Goal: Check status

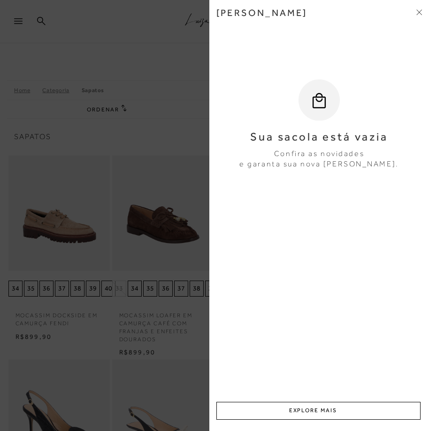
click at [421, 17] on span at bounding box center [420, 13] width 6 height 10
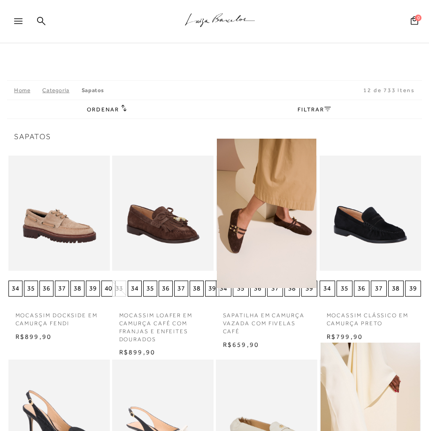
click at [15, 23] on icon at bounding box center [18, 21] width 8 height 6
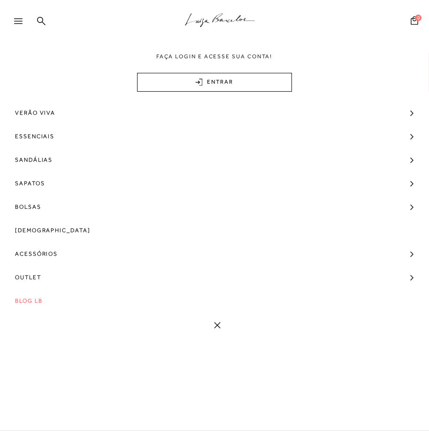
click at [193, 88] on link "ENTRAR" at bounding box center [214, 82] width 155 height 19
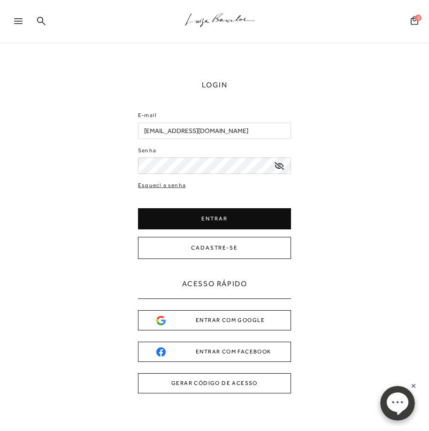
drag, startPoint x: 242, startPoint y: 132, endPoint x: -75, endPoint y: 132, distance: 317.5
click at [0, 132] on html "pa2900012 está carregada. .a{fill-rule:evenodd;stroke:#000!important;stroke-wid…" at bounding box center [214, 215] width 429 height 431
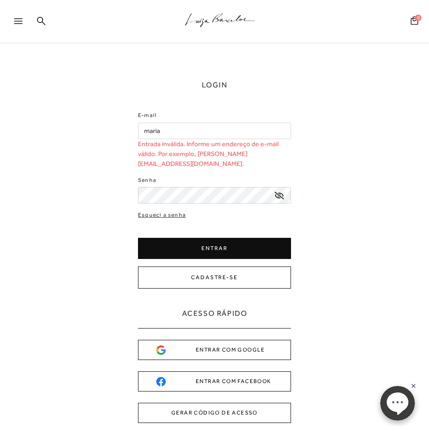
type input "[EMAIL_ADDRESS][DOMAIN_NAME]"
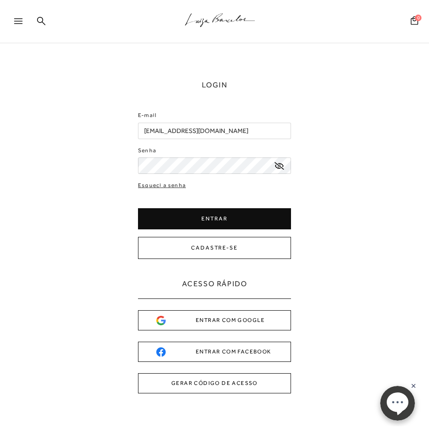
click at [199, 222] on button "ENTRAR" at bounding box center [214, 218] width 153 height 21
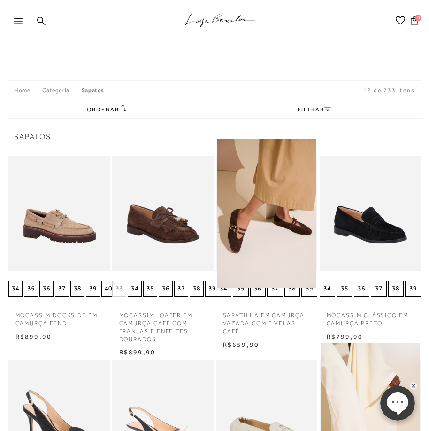
click at [416, 19] on span "0" at bounding box center [418, 18] width 7 height 7
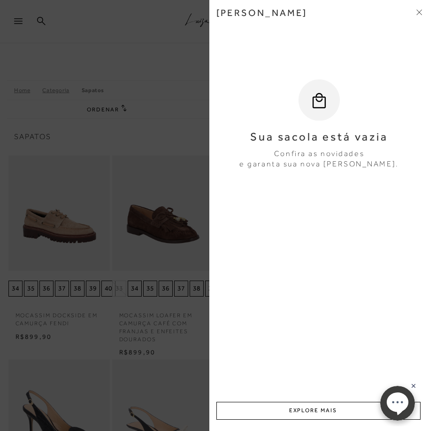
click at [145, 33] on div at bounding box center [214, 215] width 429 height 431
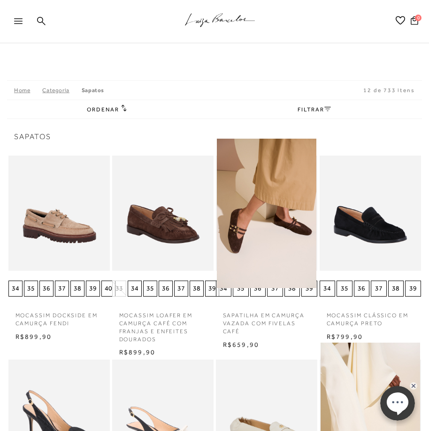
click at [14, 23] on icon at bounding box center [18, 21] width 8 height 6
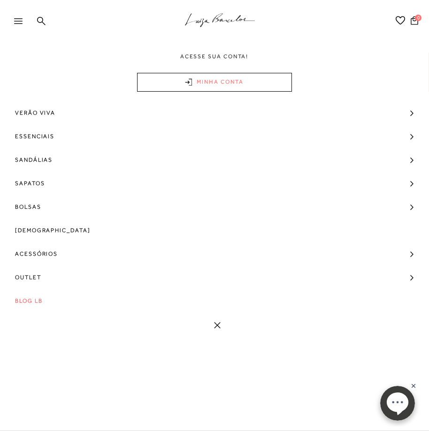
click at [218, 81] on link "MINHA CONTA" at bounding box center [214, 82] width 155 height 19
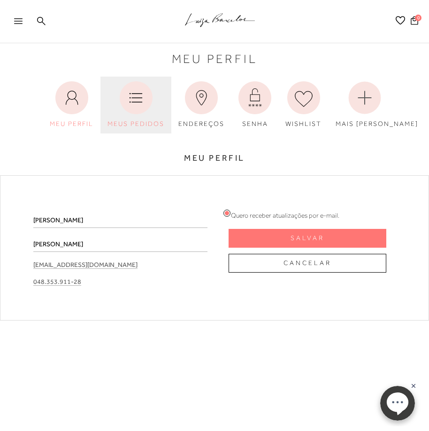
click at [139, 104] on icon at bounding box center [136, 97] width 33 height 33
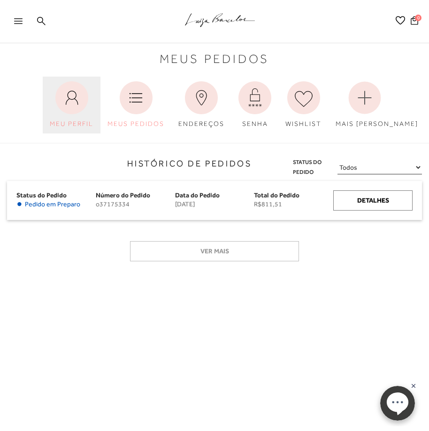
click at [81, 109] on icon at bounding box center [71, 97] width 33 height 33
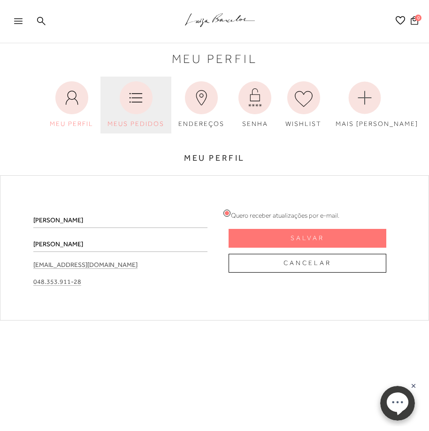
click at [111, 105] on link "MEUS PEDIDOS" at bounding box center [136, 105] width 71 height 57
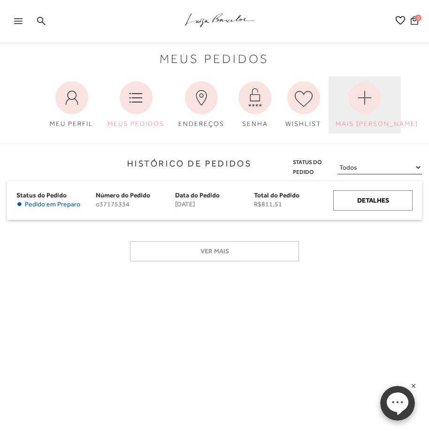
click at [349, 113] on icon at bounding box center [365, 97] width 33 height 33
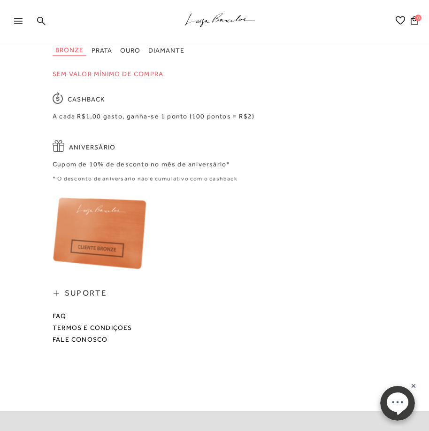
scroll to position [658, 0]
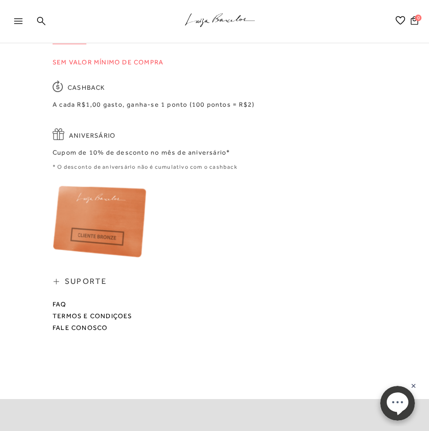
click at [56, 279] on icon at bounding box center [57, 282] width 6 height 6
click at [74, 276] on span "SUPORTE" at bounding box center [86, 281] width 42 height 10
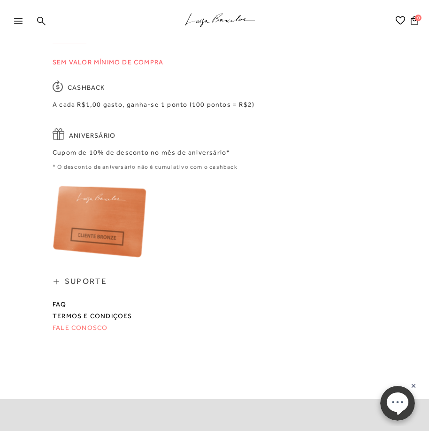
drag, startPoint x: 62, startPoint y: 236, endPoint x: 68, endPoint y: 261, distance: 26.0
click at [68, 324] on link "Fale conosco" at bounding box center [80, 328] width 55 height 8
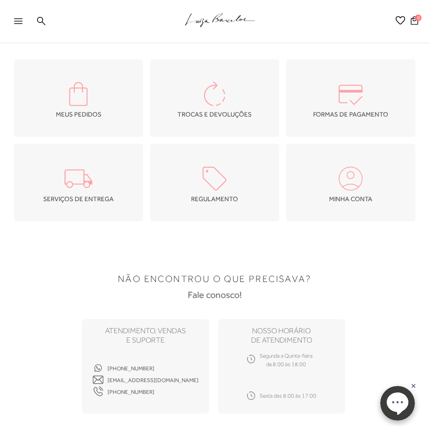
scroll to position [188, 0]
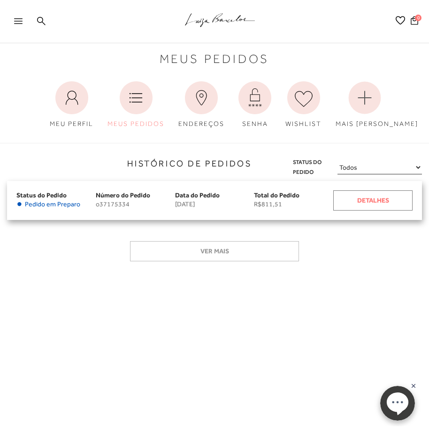
click at [366, 202] on div "Detalhes" at bounding box center [373, 200] width 79 height 20
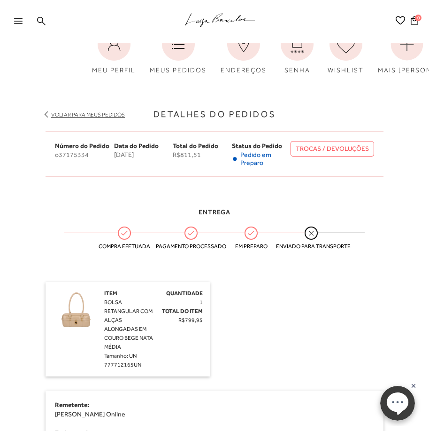
scroll to position [47, 0]
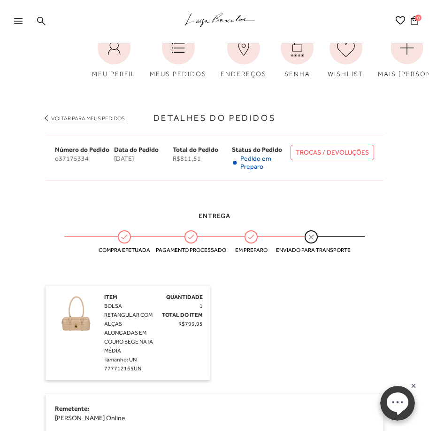
click at [345, 147] on link "TROCAS / DEVOLUÇÕES" at bounding box center [333, 153] width 84 height 16
drag, startPoint x: 88, startPoint y: 162, endPoint x: 56, endPoint y: 162, distance: 31.5
click at [56, 162] on span "o37175334" at bounding box center [84, 159] width 59 height 8
copy span "o37175334"
